Goal: Task Accomplishment & Management: Complete application form

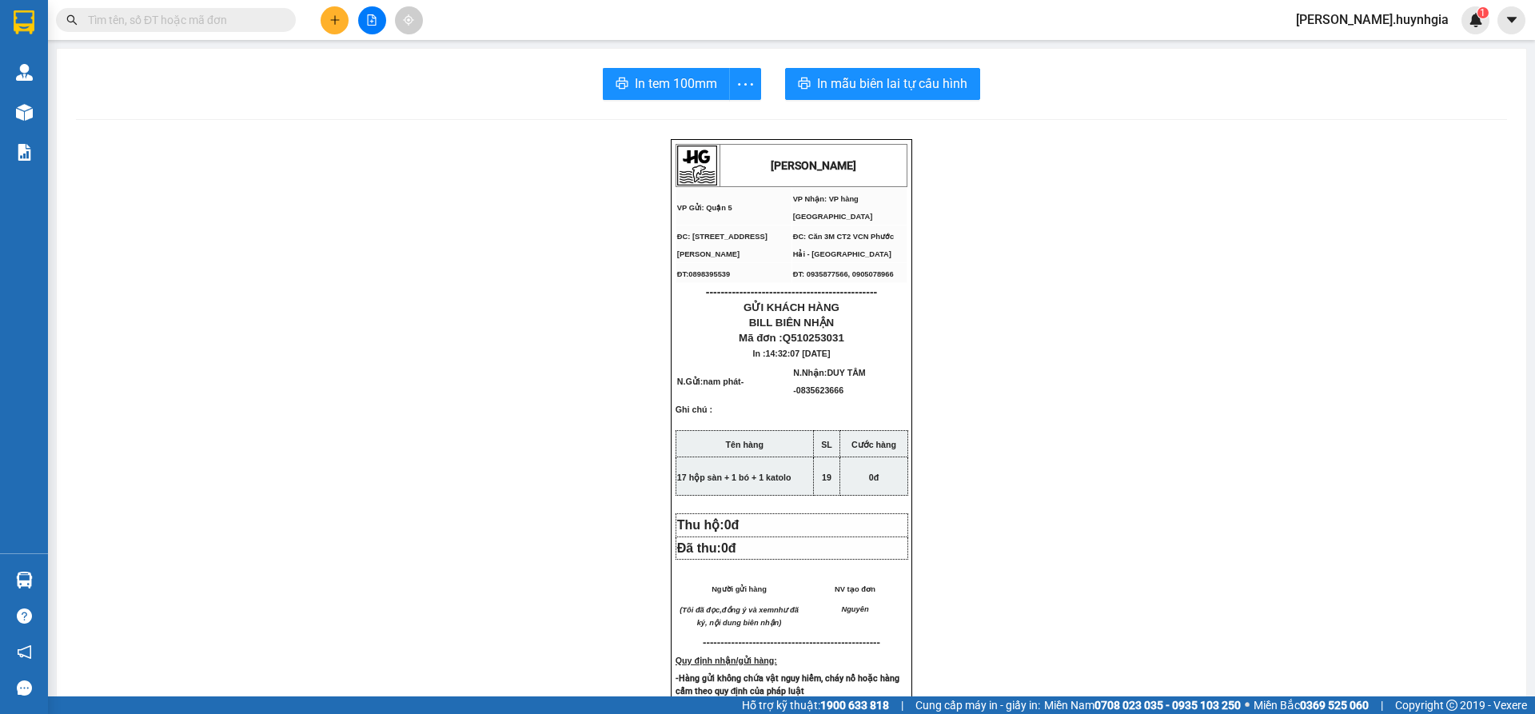
click at [325, 25] on button at bounding box center [335, 20] width 28 height 28
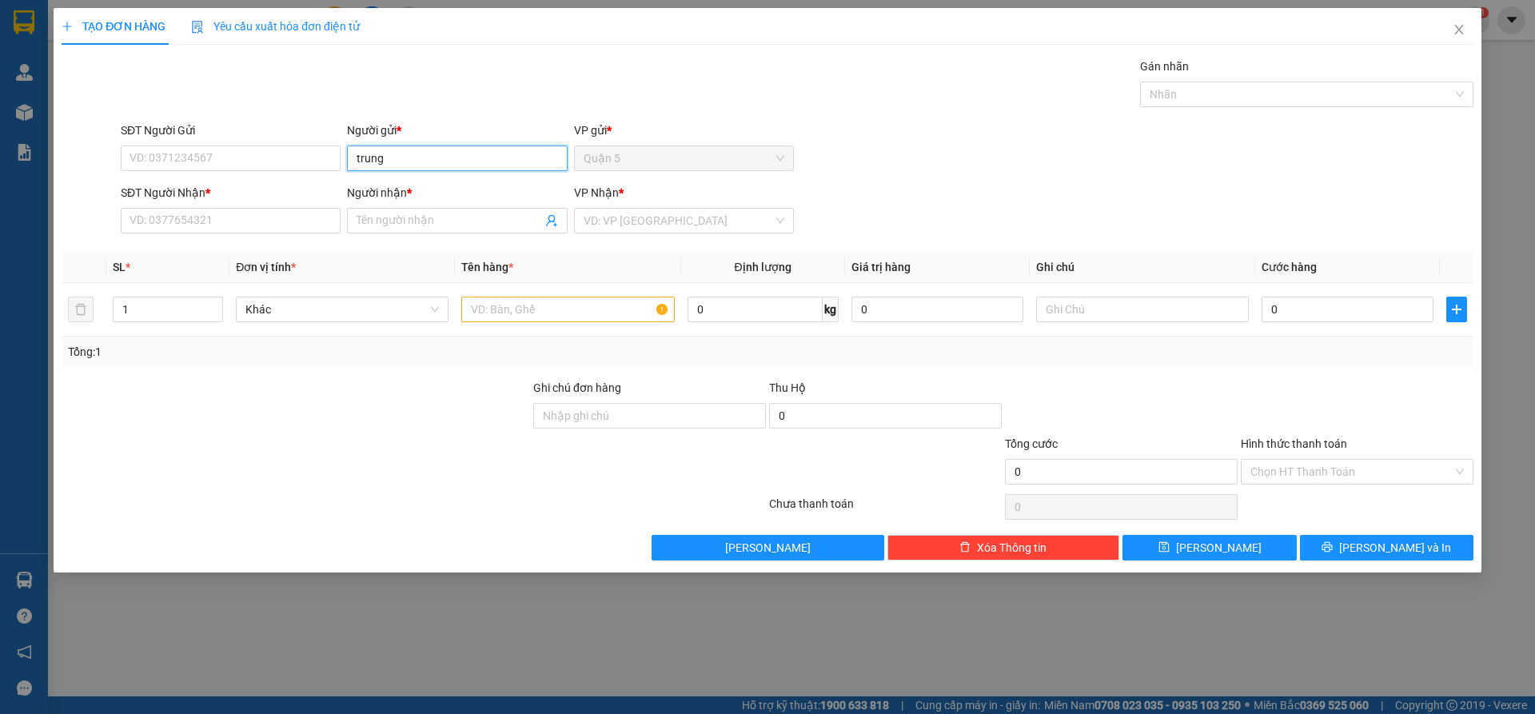
type input "trung"
type input "h"
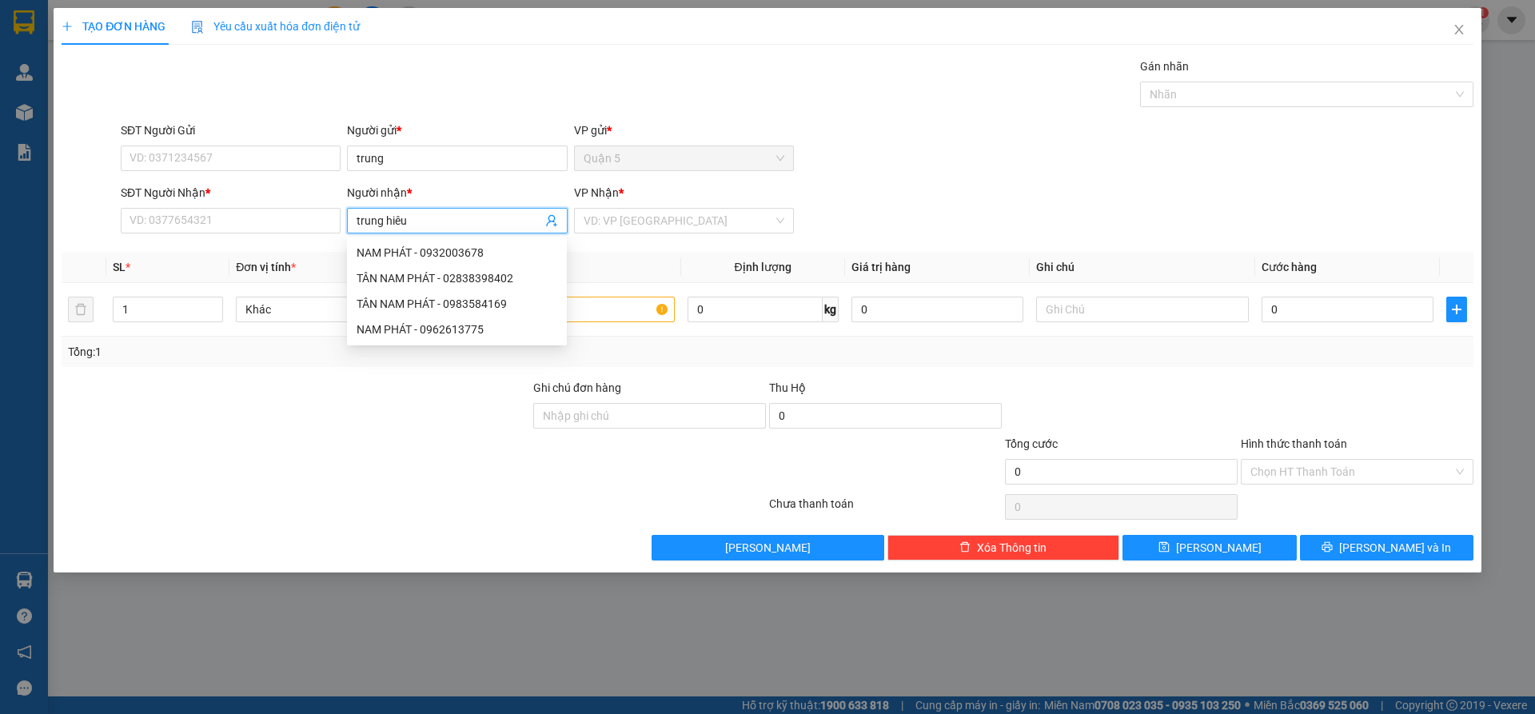
type input "trung hiếu"
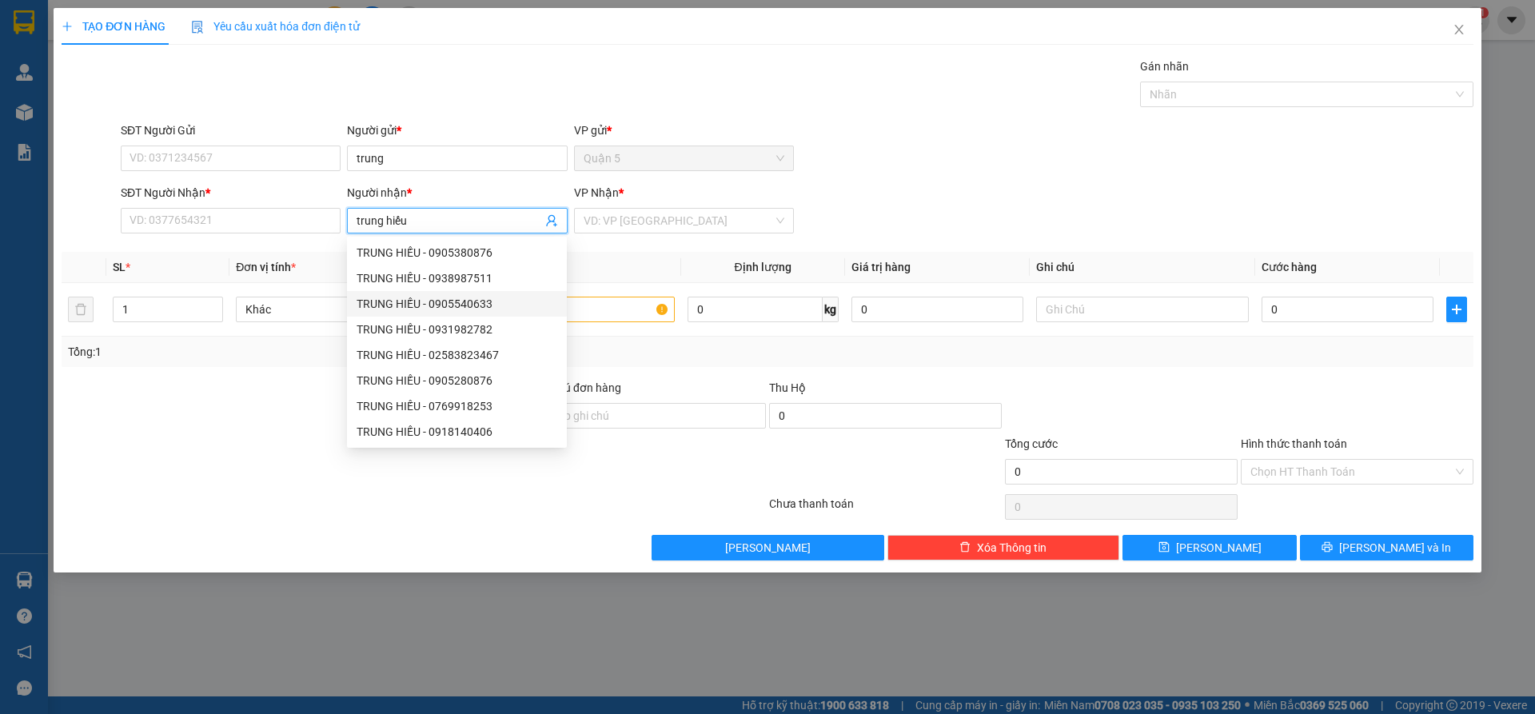
click at [495, 302] on div "TRUNG HIẾU - 0905540633" at bounding box center [457, 304] width 201 height 18
type input "0905540633"
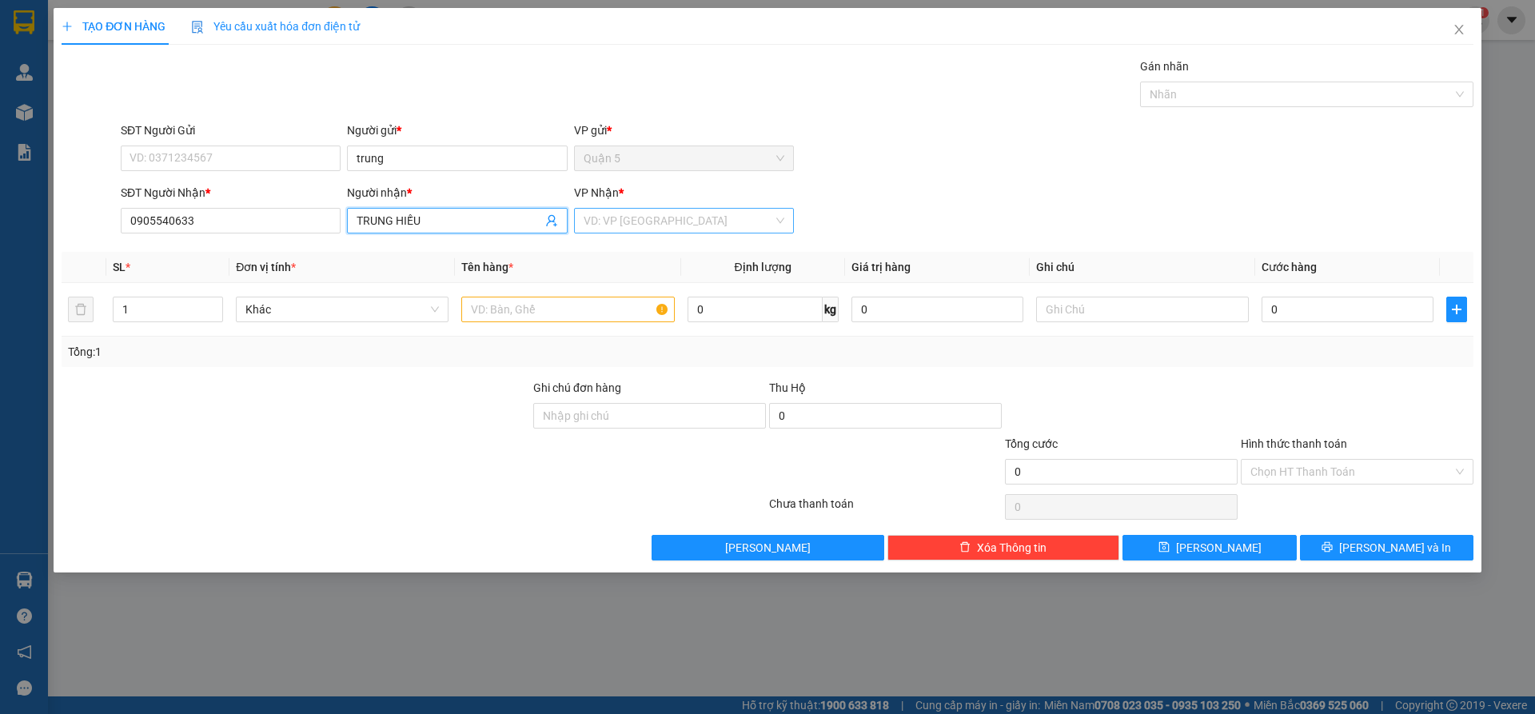
type input "TRUNG HIẾU"
click at [638, 225] on input "search" at bounding box center [678, 221] width 189 height 24
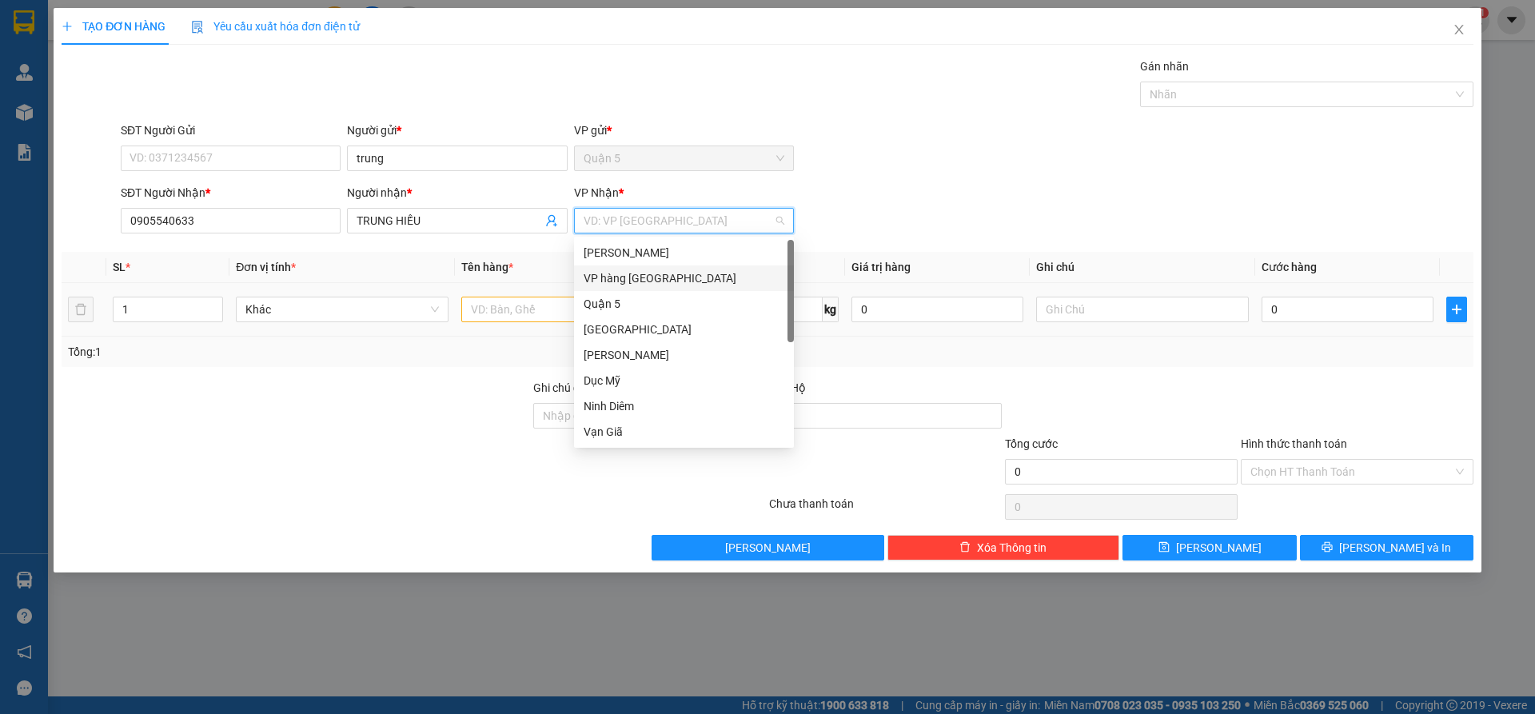
drag, startPoint x: 641, startPoint y: 280, endPoint x: 580, endPoint y: 287, distance: 62.0
click at [640, 279] on div "VP hàng [GEOGRAPHIC_DATA]" at bounding box center [684, 278] width 201 height 18
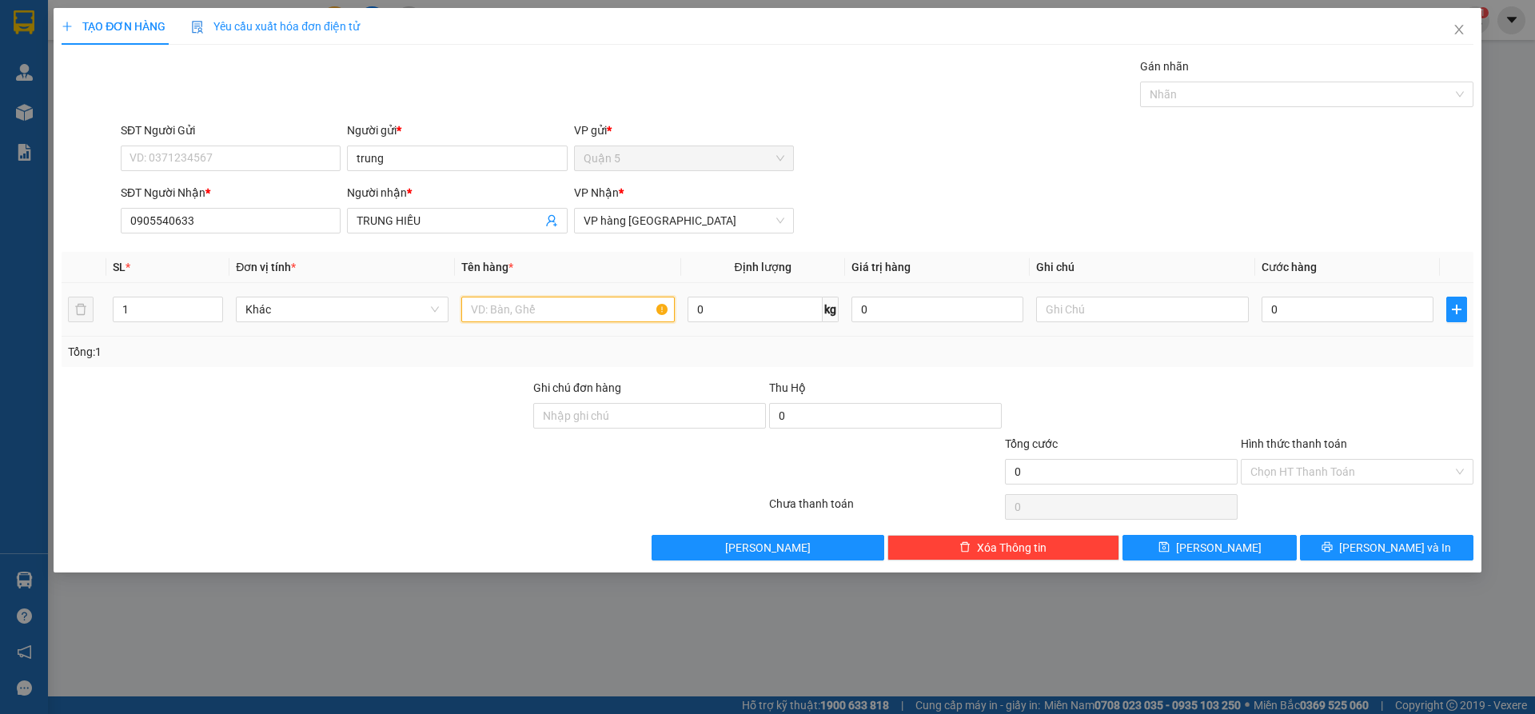
click at [493, 307] on input "text" at bounding box center [567, 310] width 213 height 26
type input "V"
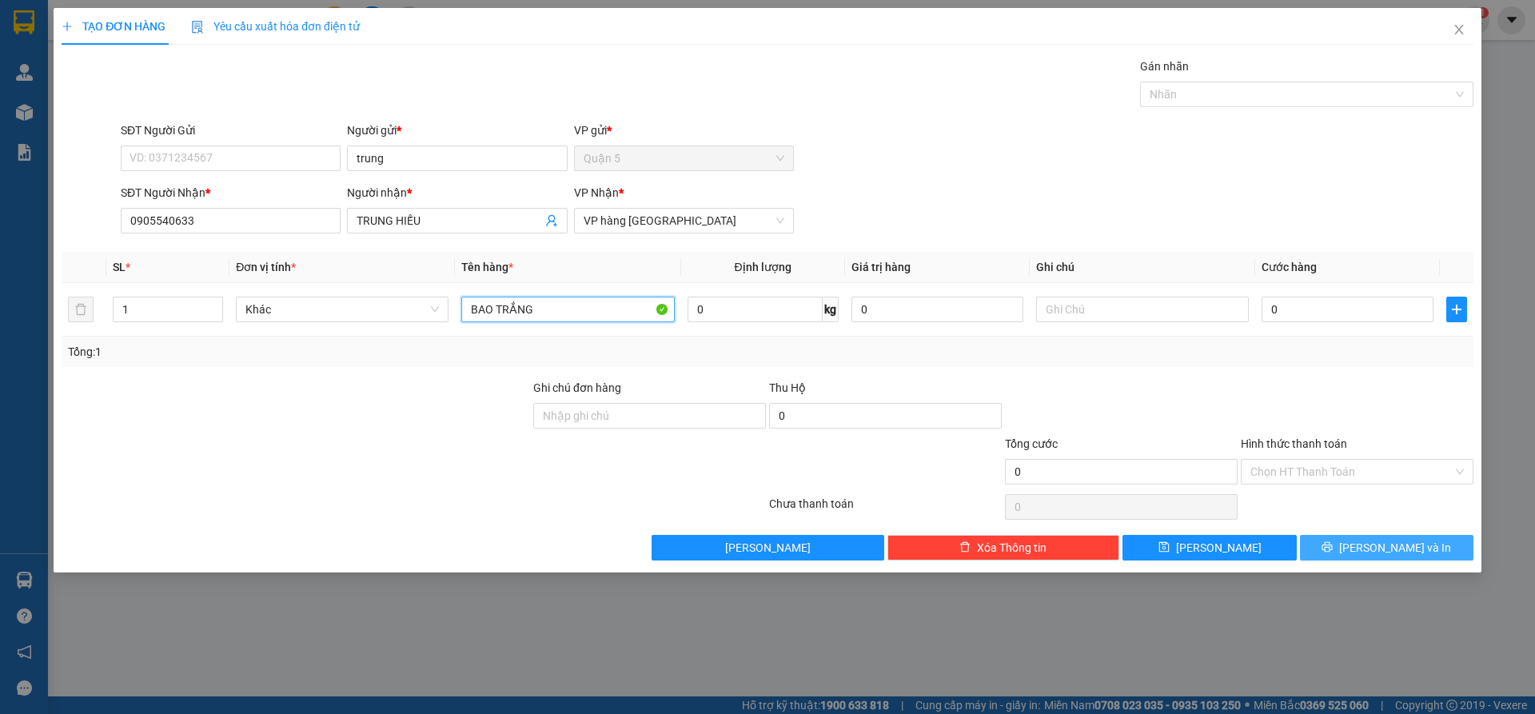
type input "BAO TRẮNG"
click at [1333, 539] on button "[PERSON_NAME] và In" at bounding box center [1386, 548] width 173 height 26
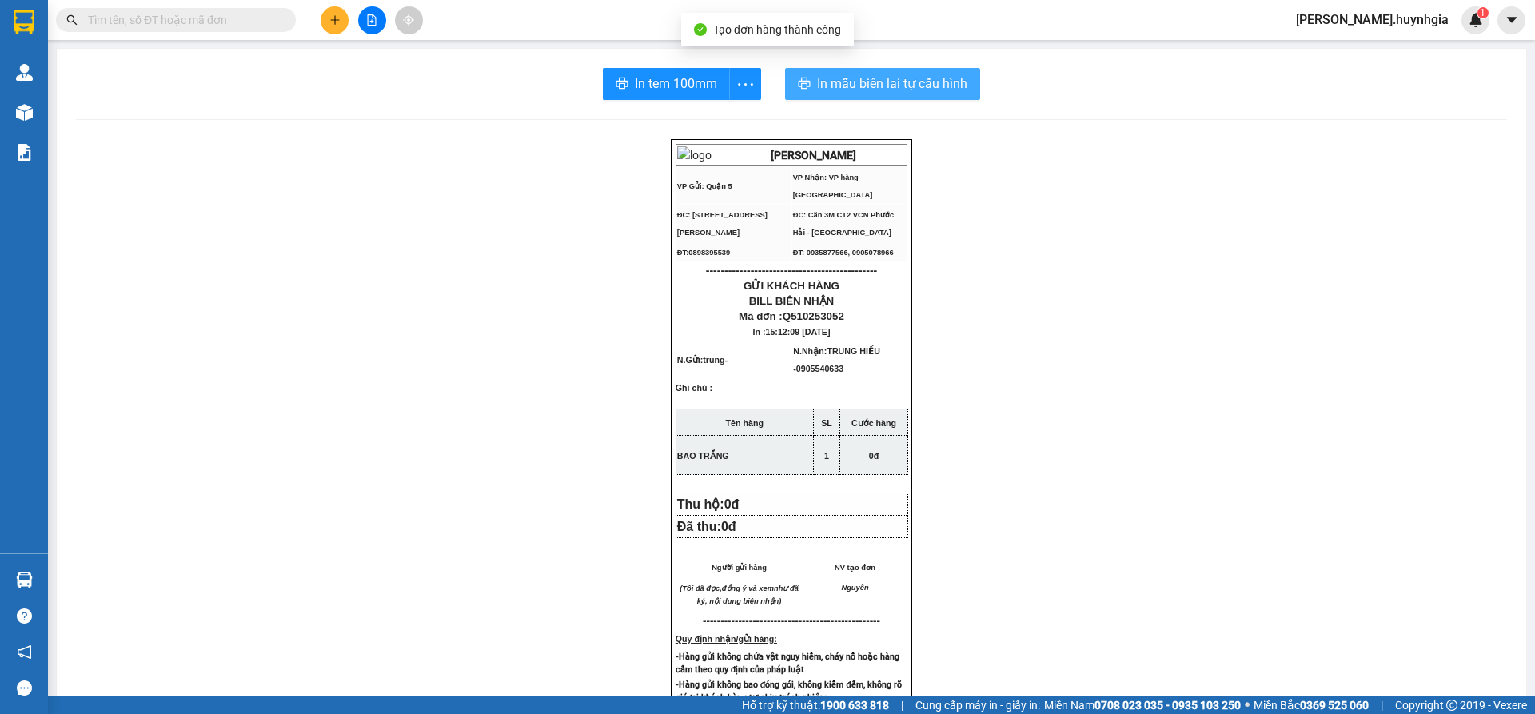
click at [914, 89] on span "In mẫu biên lai tự cấu hình" at bounding box center [892, 84] width 150 height 20
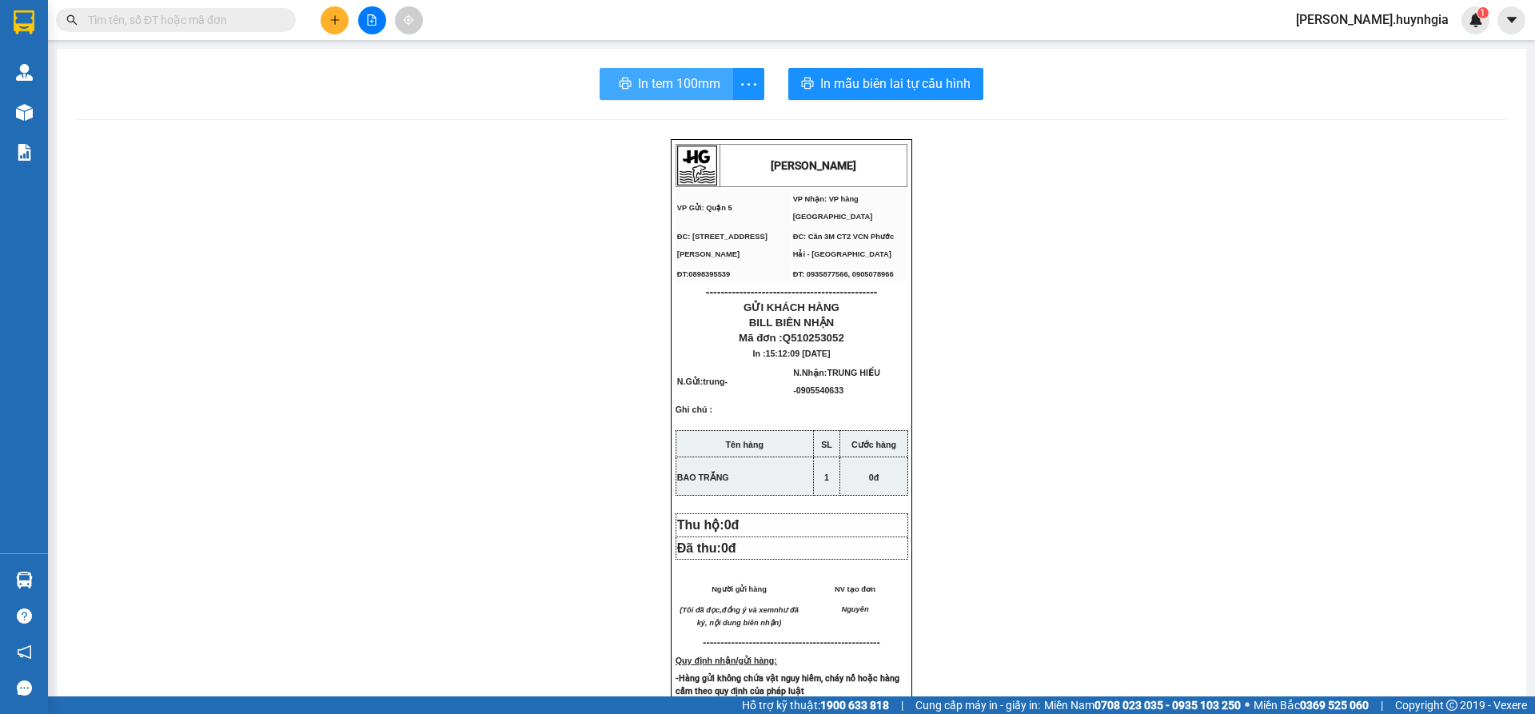
drag, startPoint x: 697, startPoint y: 74, endPoint x: 791, endPoint y: 118, distance: 103.0
click at [697, 74] on span "In tem 100mm" at bounding box center [679, 84] width 82 height 20
